Goal: Navigation & Orientation: Go to known website

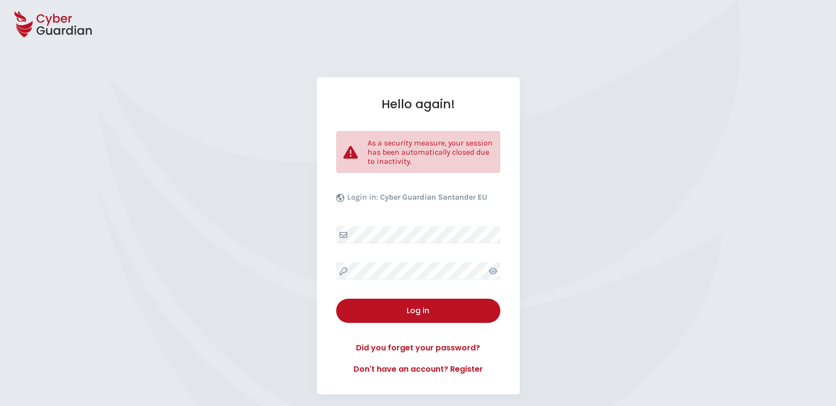
select select "English"
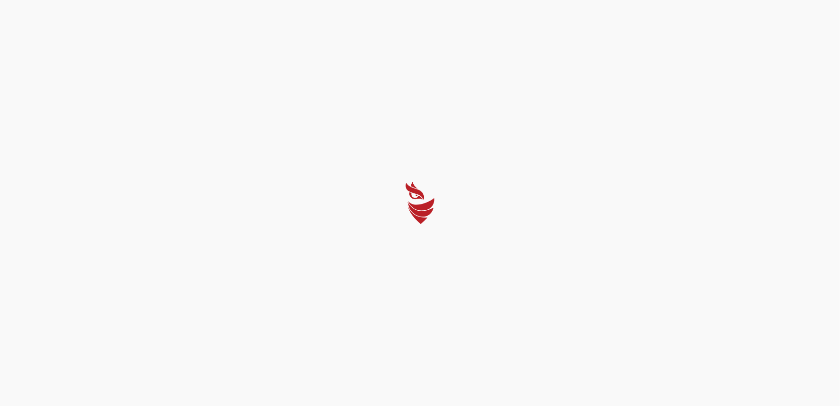
select select "English"
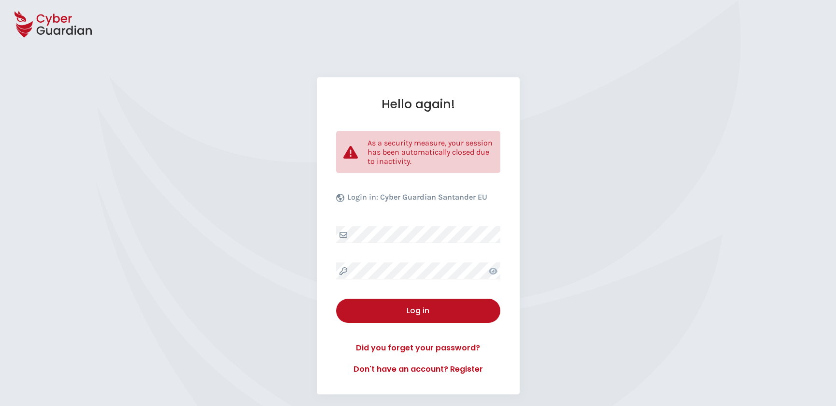
select select "English"
